Goal: Complete application form

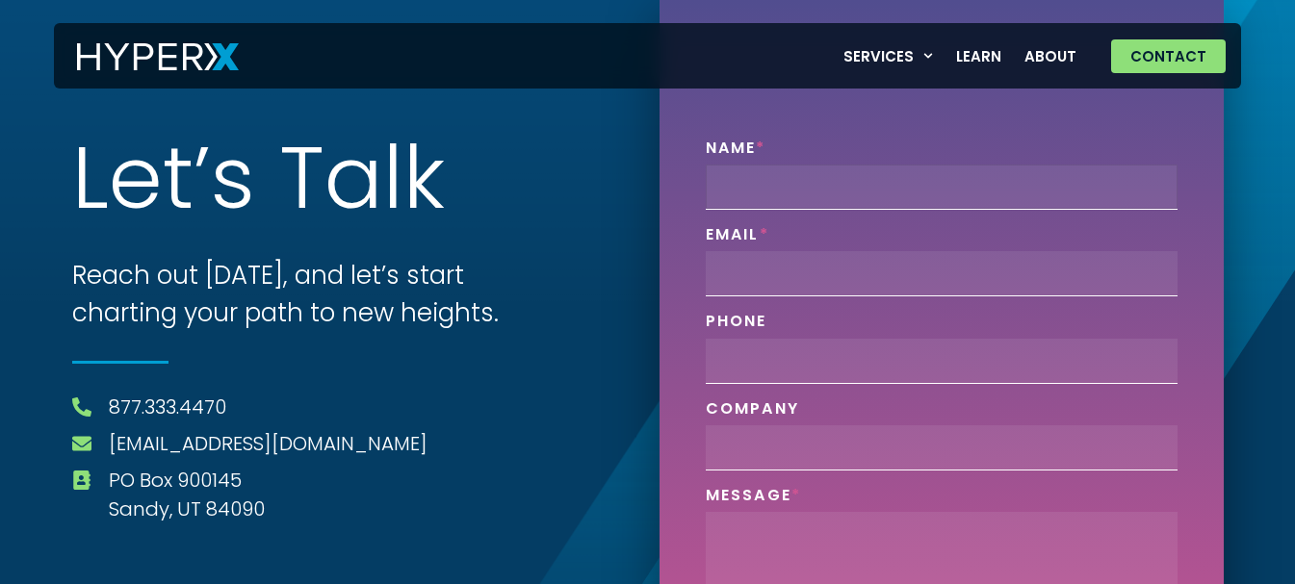
click at [798, 201] on input "Name" at bounding box center [942, 187] width 472 height 45
type input "[PERSON_NAME]"
type input "[EMAIL_ADDRESS][DOMAIN_NAME]"
type input "03340073326"
type input "Webgrity"
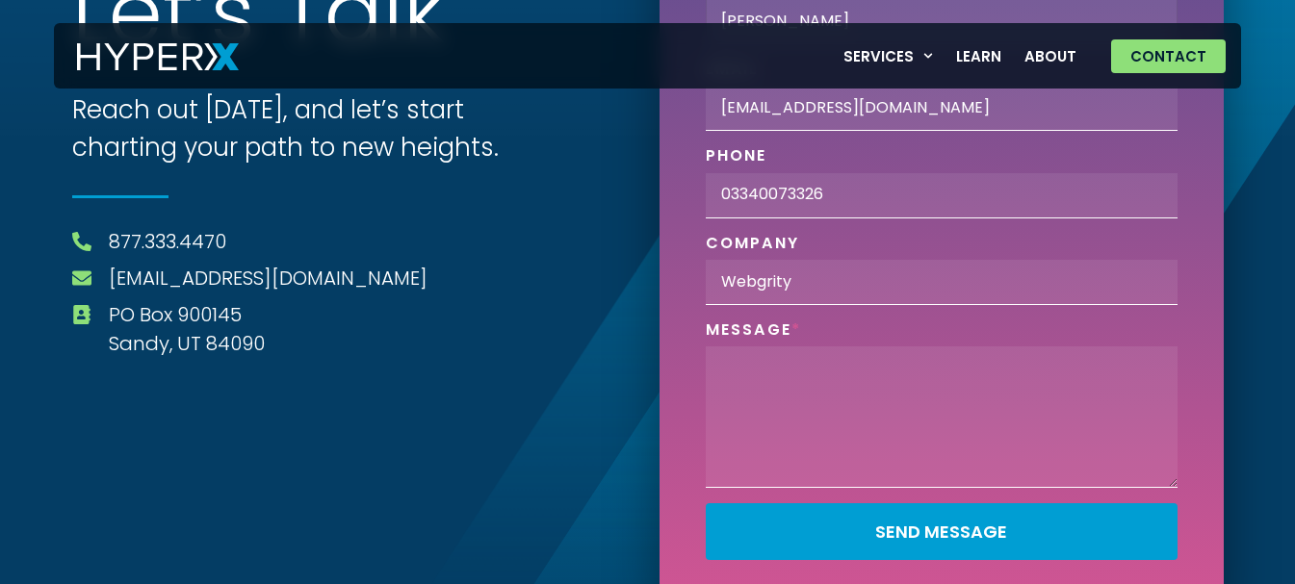
scroll to position [188, 0]
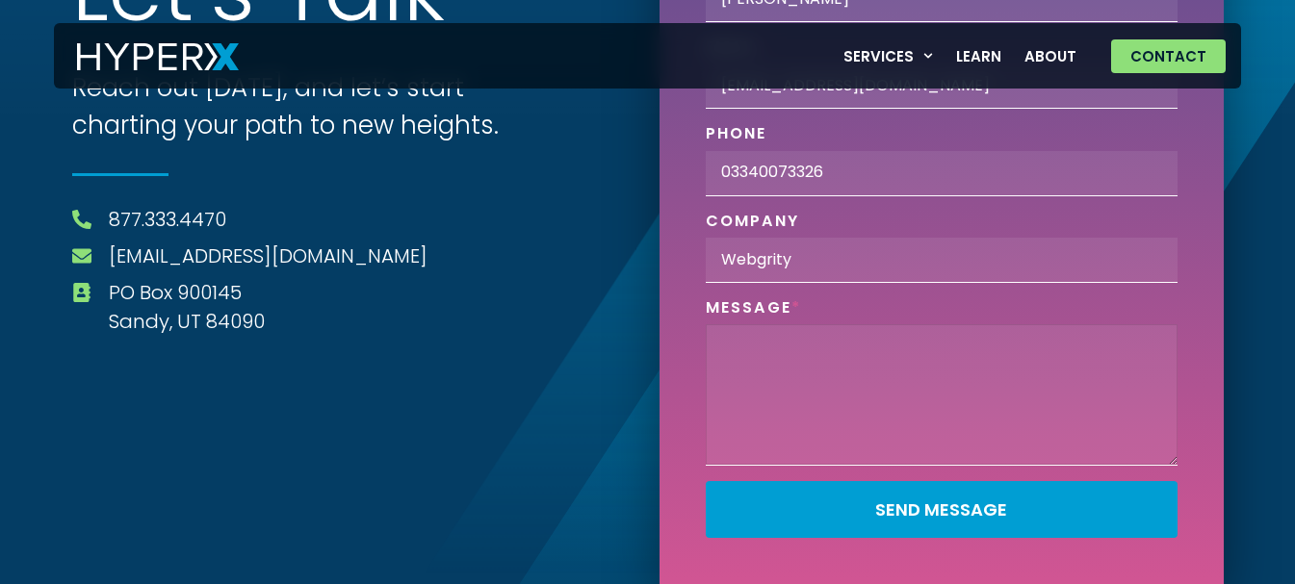
click at [819, 382] on textarea "Phone" at bounding box center [942, 395] width 472 height 142
paste textarea "Hello, We are offering 15 Hours of FREE Website Maintenance (worth about USD 30…"
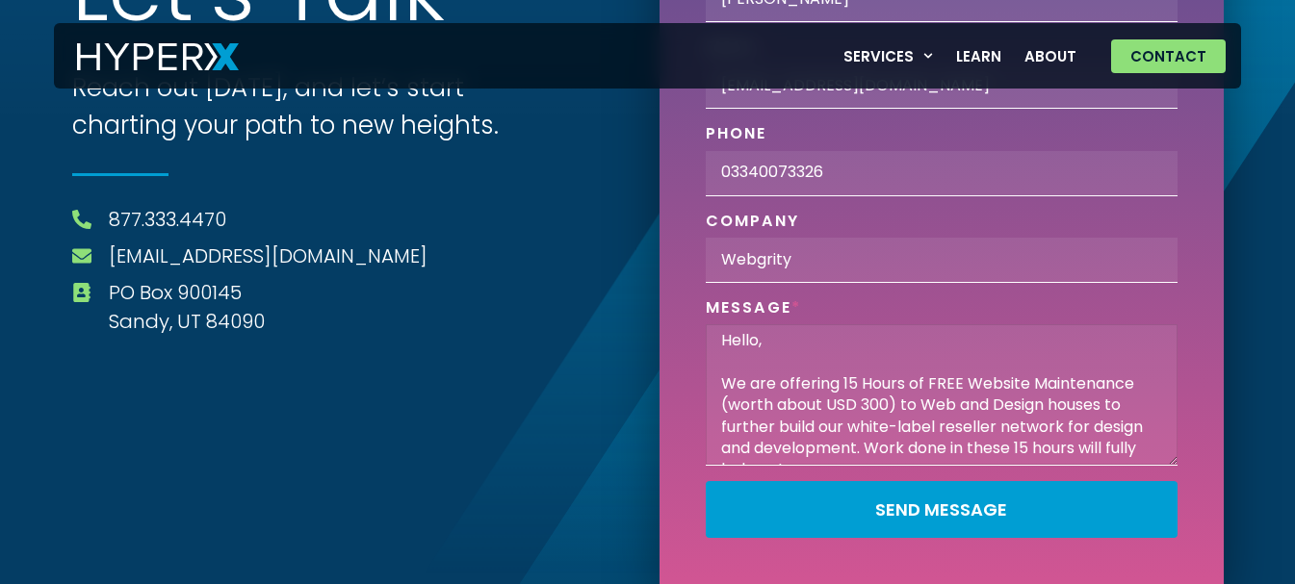
scroll to position [404, 0]
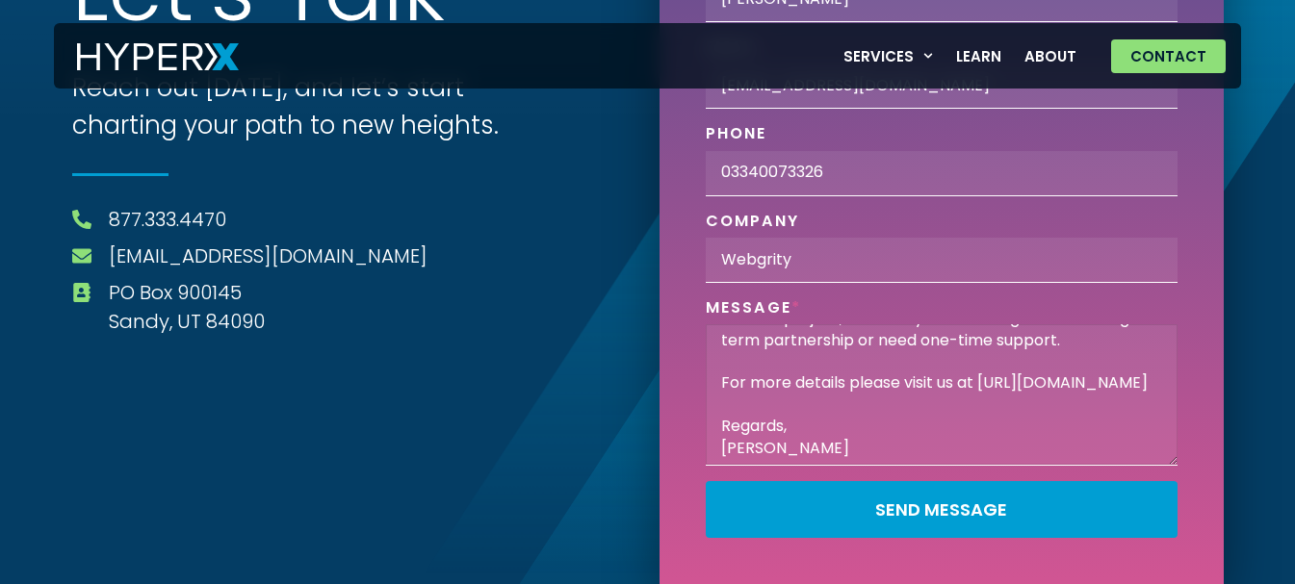
type textarea "Hello, We are offering 15 Hours of FREE Website Maintenance (worth about USD 30…"
drag, startPoint x: 733, startPoint y: 178, endPoint x: 876, endPoint y: 180, distance: 143.5
click at [733, 178] on input "03340073326" at bounding box center [942, 173] width 472 height 45
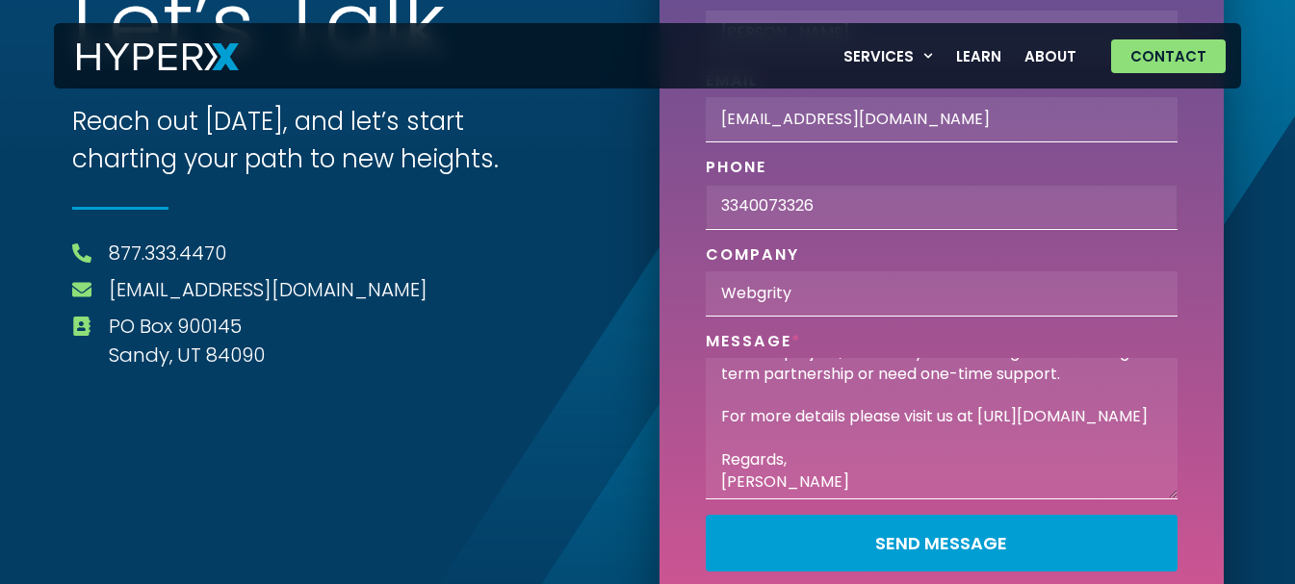
scroll to position [188, 0]
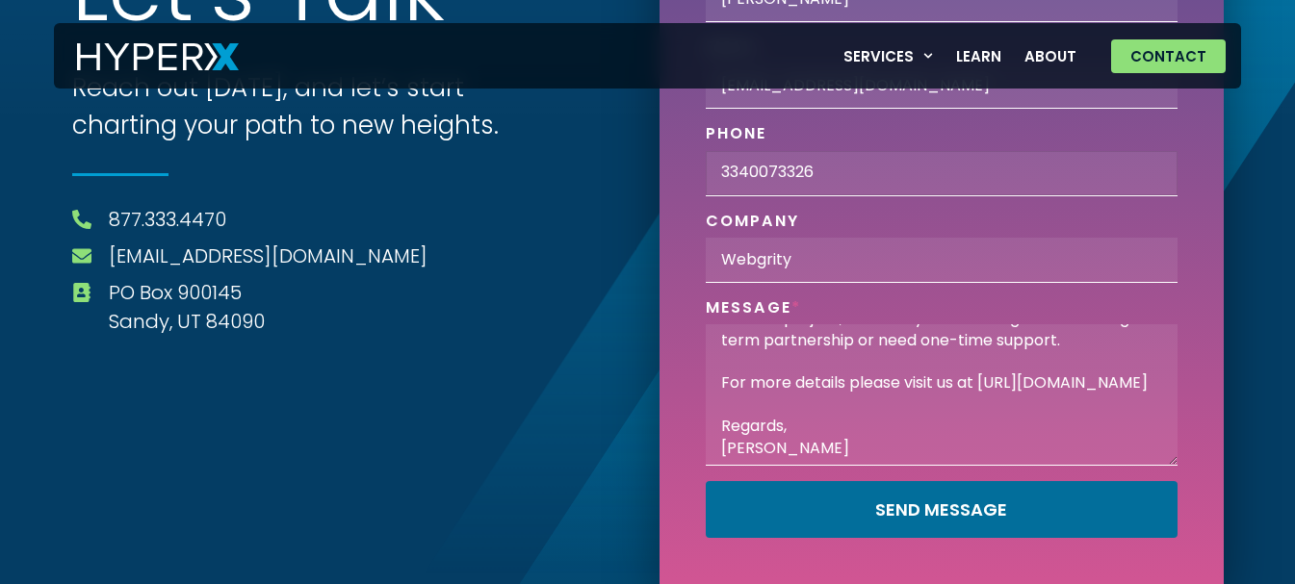
type input "3340073326"
click at [1084, 514] on span "Send Message" at bounding box center [942, 510] width 420 height 17
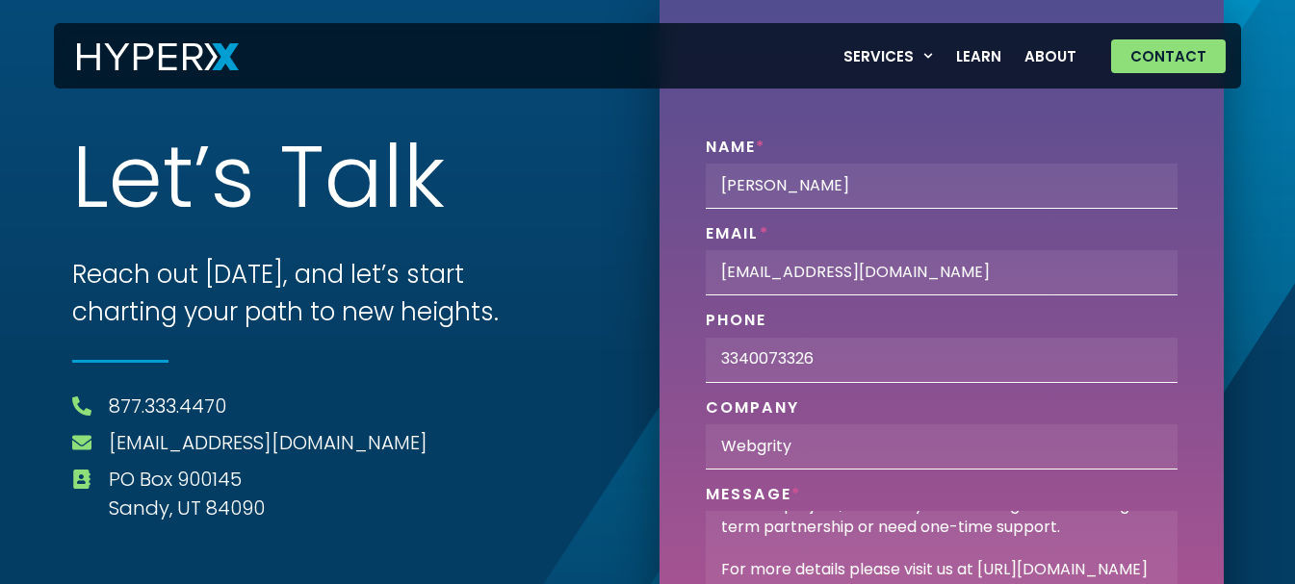
scroll to position [0, 0]
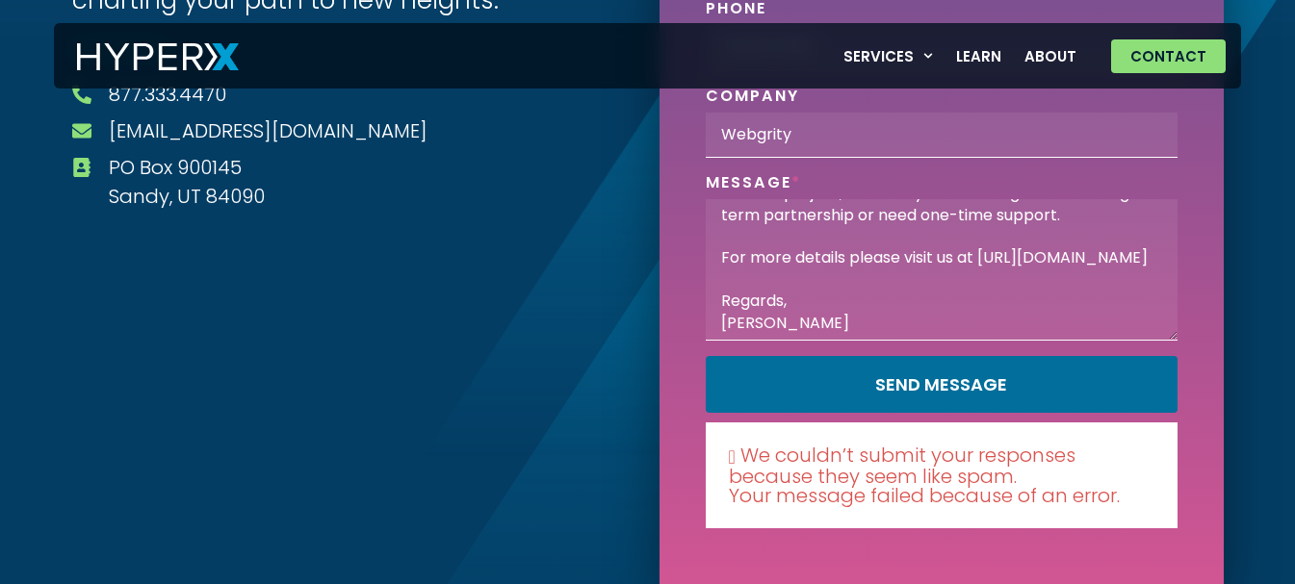
drag, startPoint x: 1023, startPoint y: 375, endPoint x: 1012, endPoint y: 371, distance: 11.3
click at [1021, 375] on button "Send Message" at bounding box center [942, 384] width 472 height 57
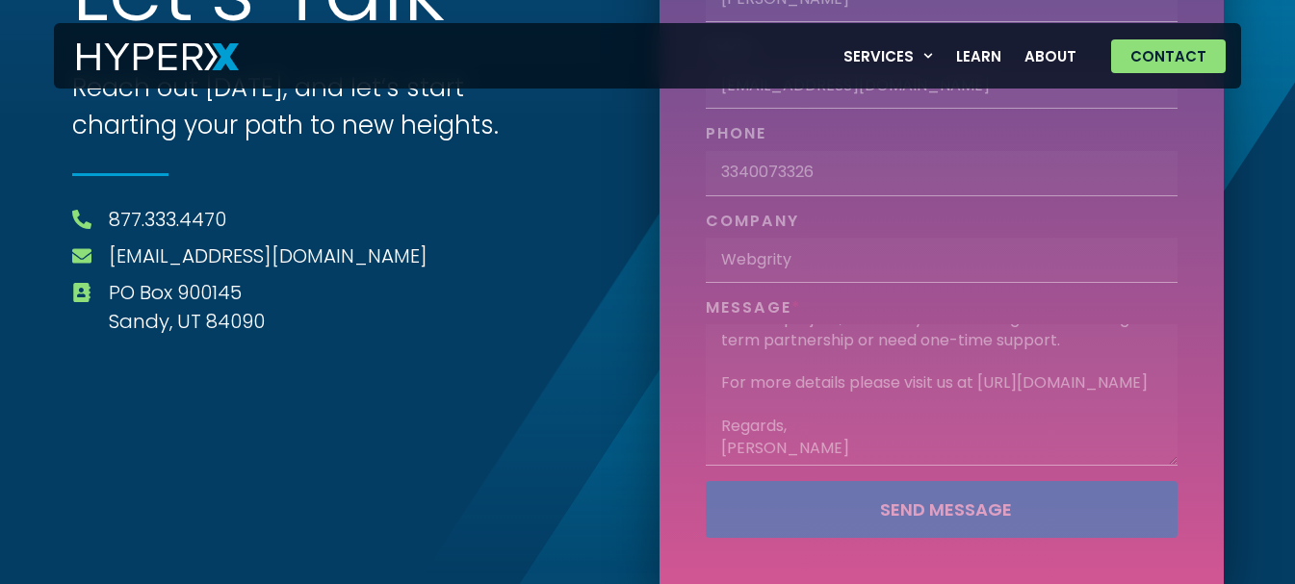
scroll to position [313, 0]
